Goal: Task Accomplishment & Management: Use online tool/utility

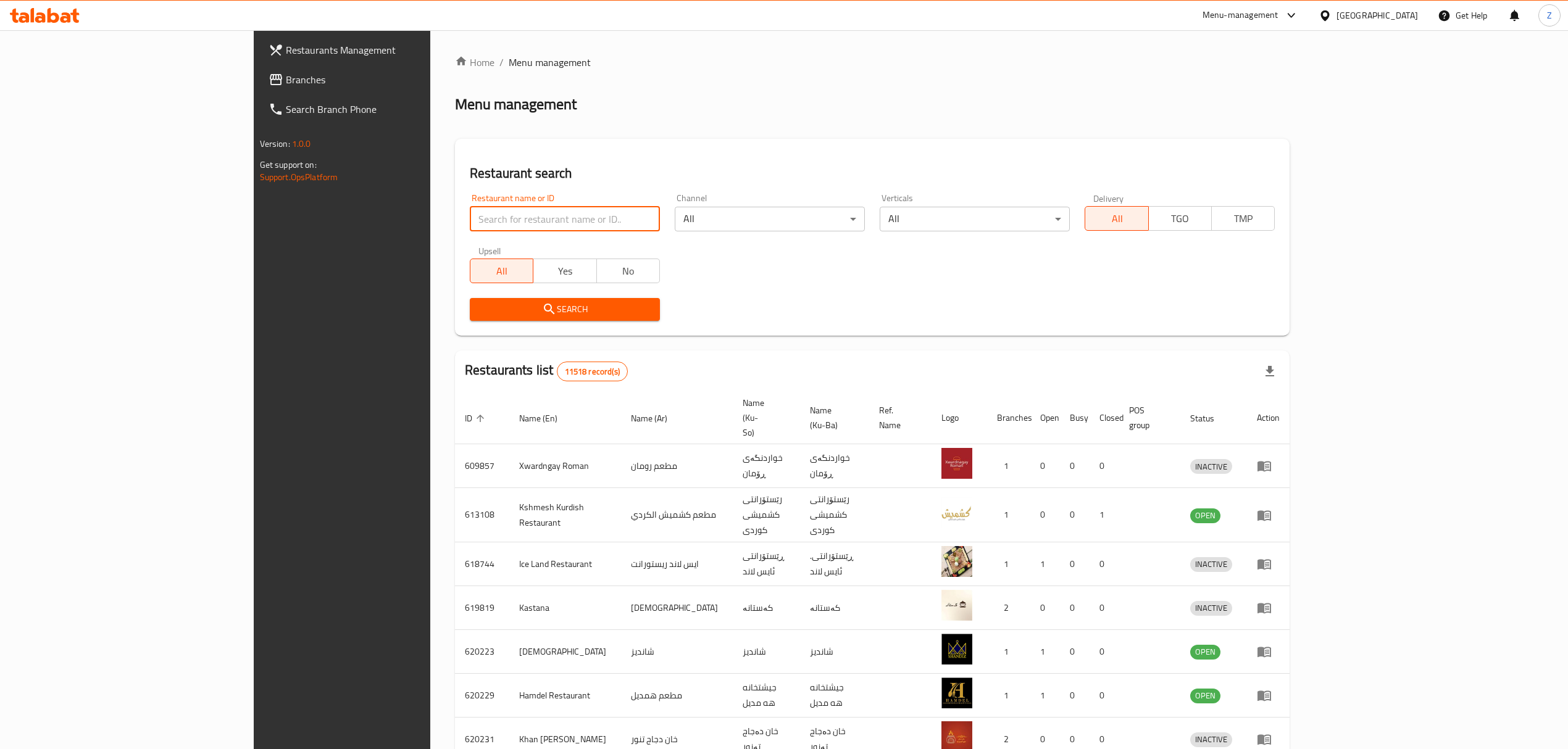
click at [534, 216] on input "search" at bounding box center [565, 219] width 190 height 25
click at [498, 223] on input "search" at bounding box center [565, 219] width 190 height 25
type input "lievi"
click button "Search" at bounding box center [565, 310] width 190 height 23
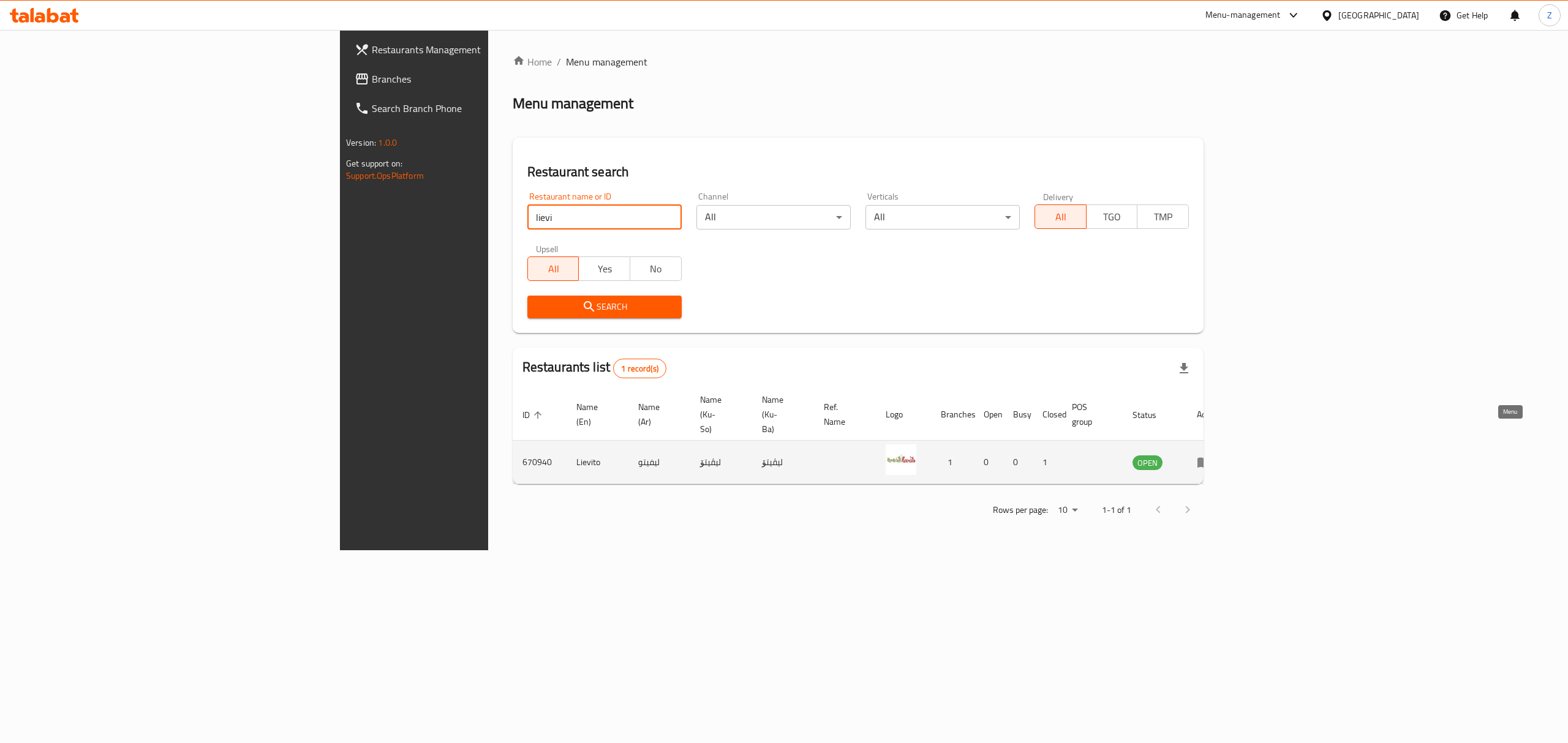
click at [1219, 455] on link "enhanced table" at bounding box center [1207, 462] width 23 height 15
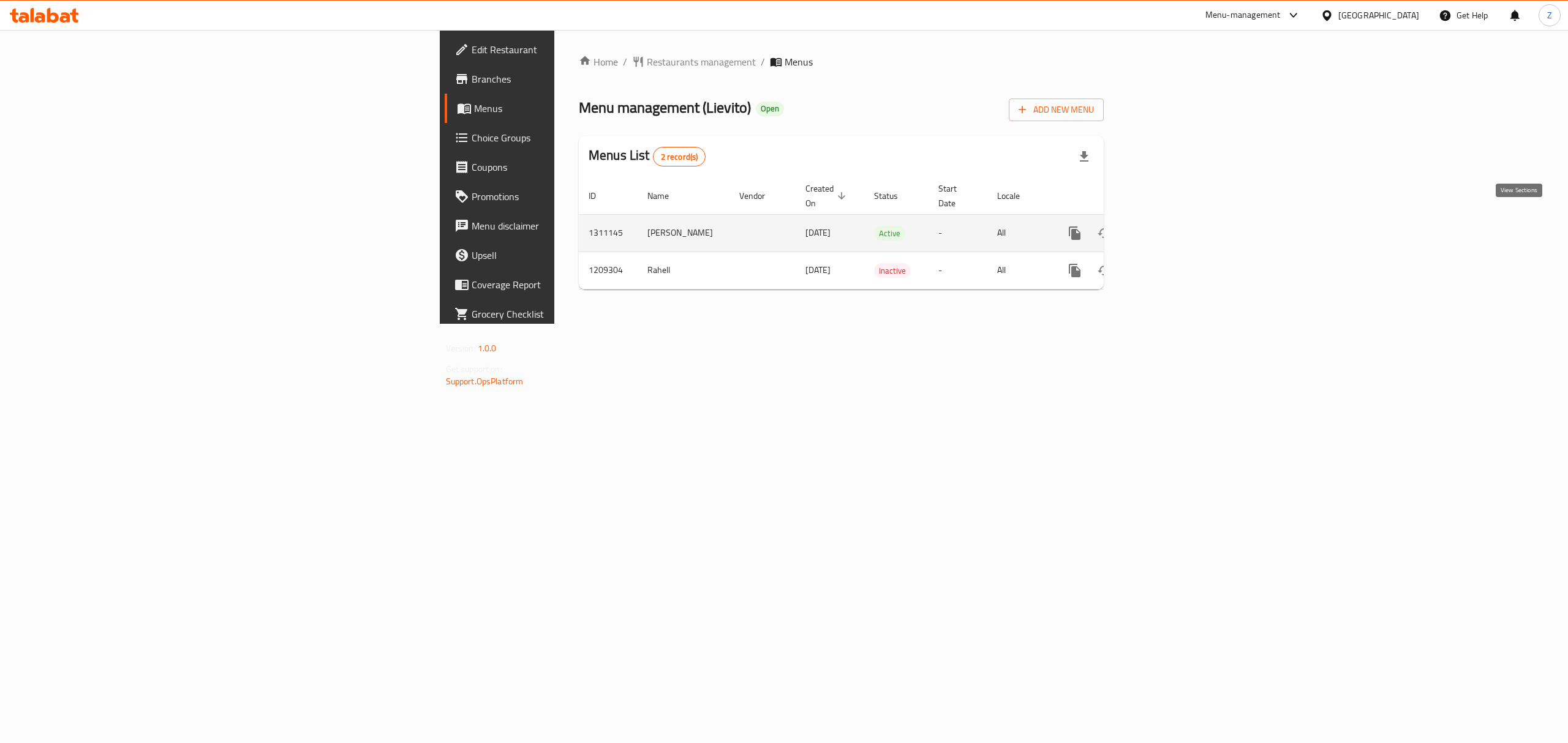
click at [1177, 229] on link "enhanced table" at bounding box center [1163, 233] width 29 height 29
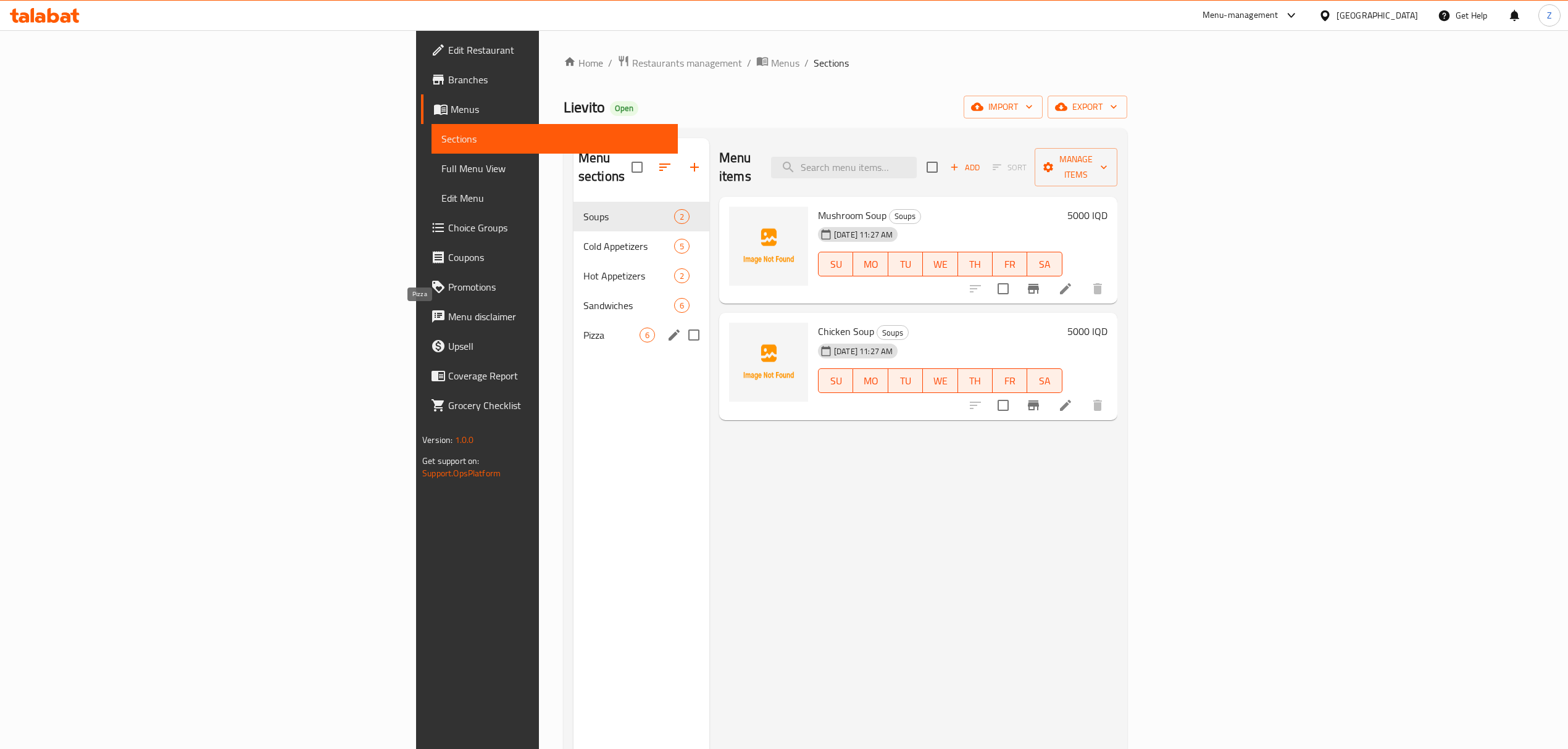
click at [583, 327] on span "Pizza" at bounding box center [611, 335] width 56 height 15
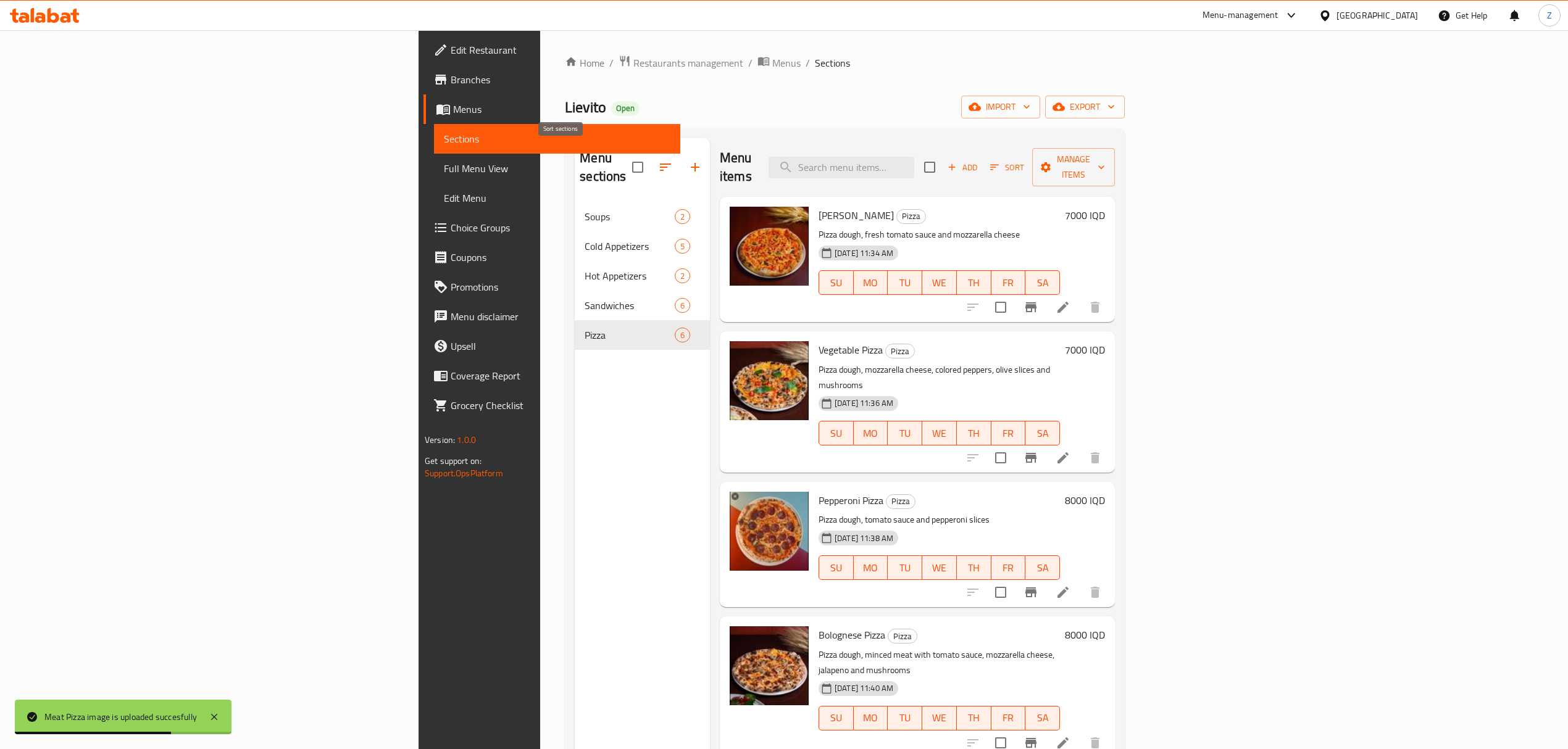
click at [658, 166] on icon "button" at bounding box center [665, 167] width 15 height 15
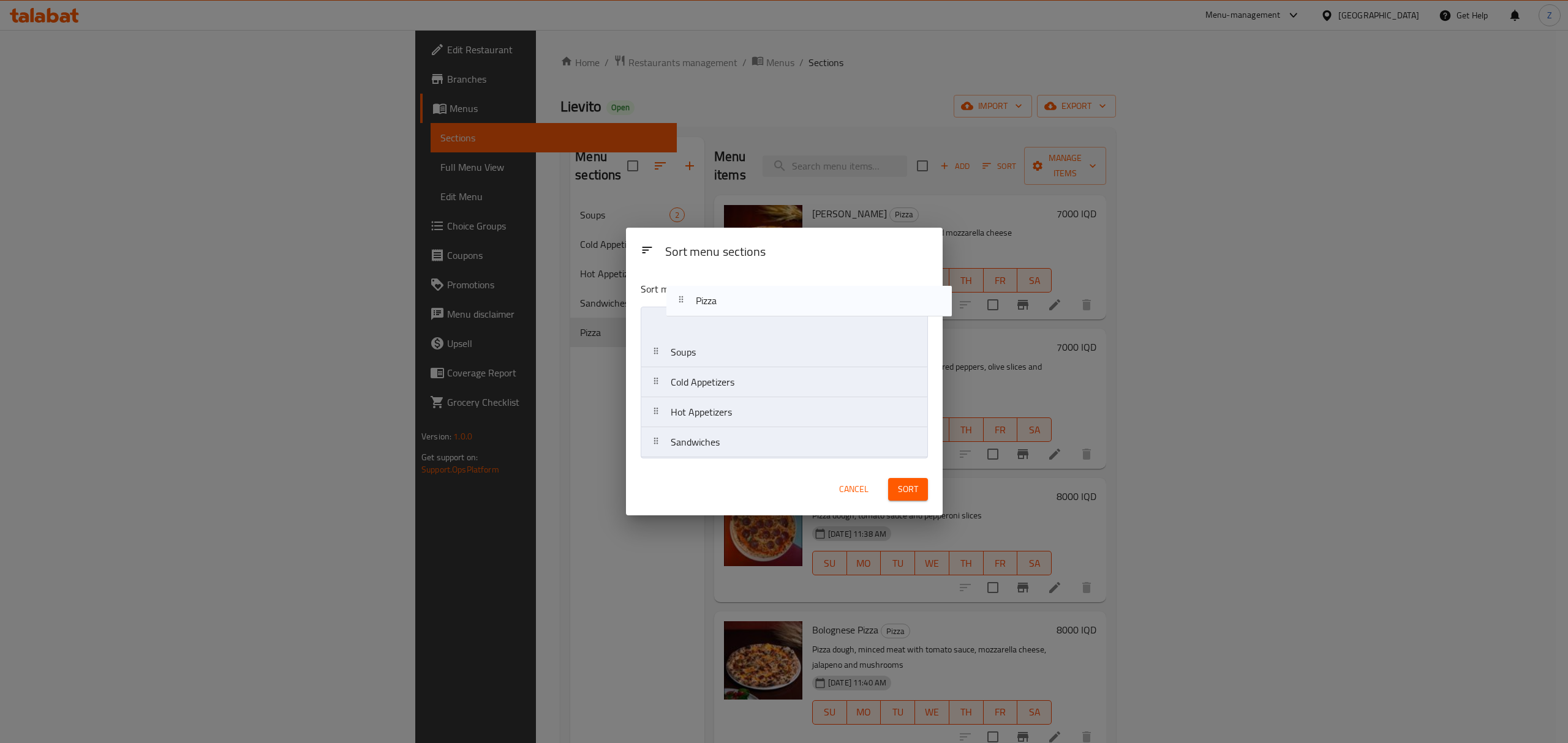
drag, startPoint x: 714, startPoint y: 452, endPoint x: 745, endPoint y: 298, distance: 157.1
click at [745, 298] on div "Sort menu sections Soups Cold Appetizers Hot Appetizers Sandwiches Pizza" at bounding box center [784, 367] width 316 height 191
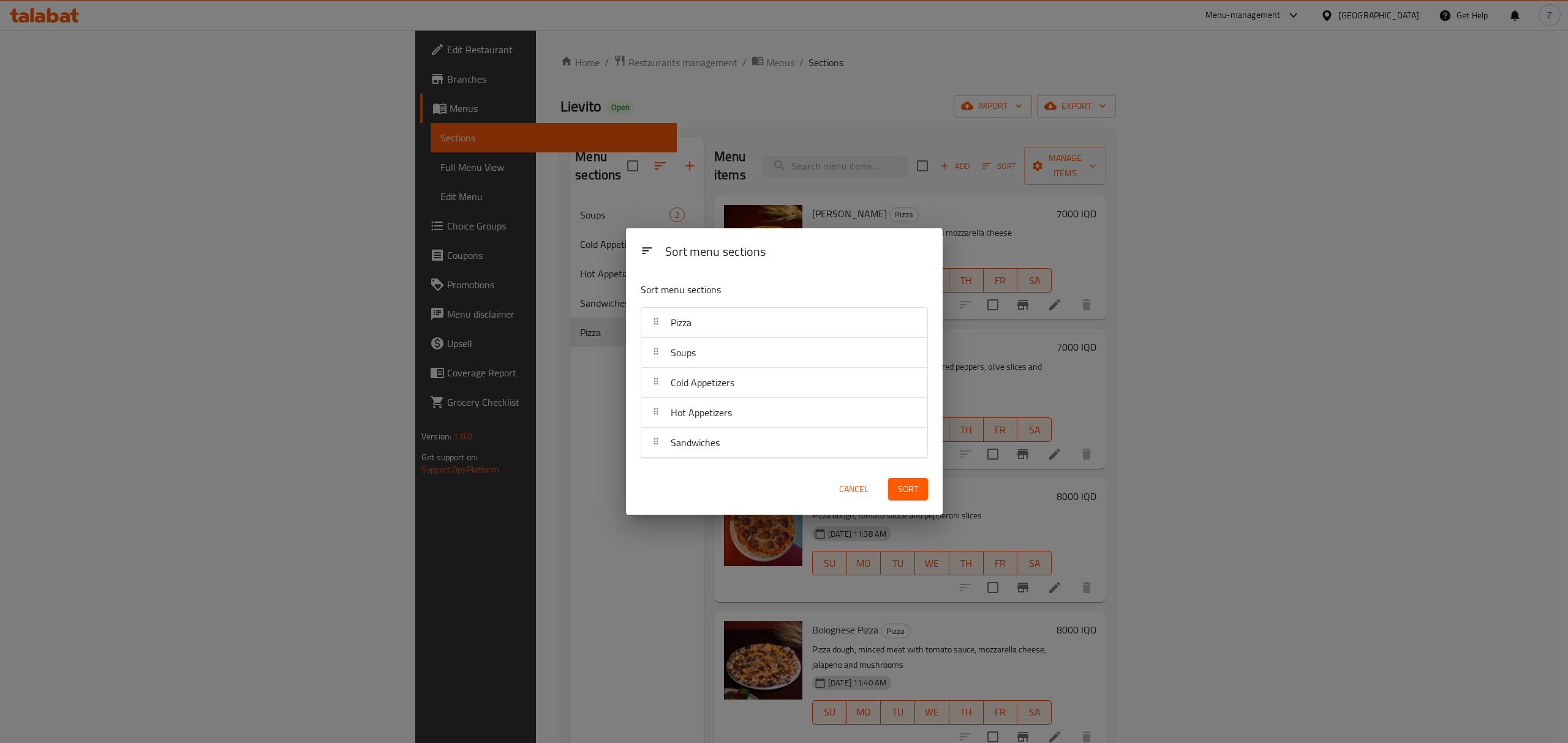
click at [916, 492] on span "Sort" at bounding box center [908, 489] width 20 height 15
